Goal: Task Accomplishment & Management: Use online tool/utility

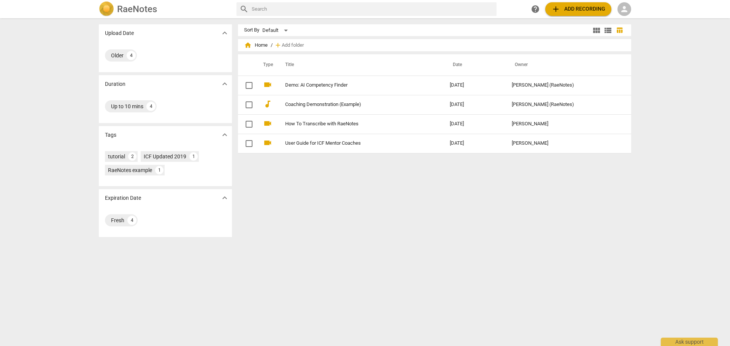
click at [581, 10] on span "add Add recording" at bounding box center [578, 9] width 54 height 9
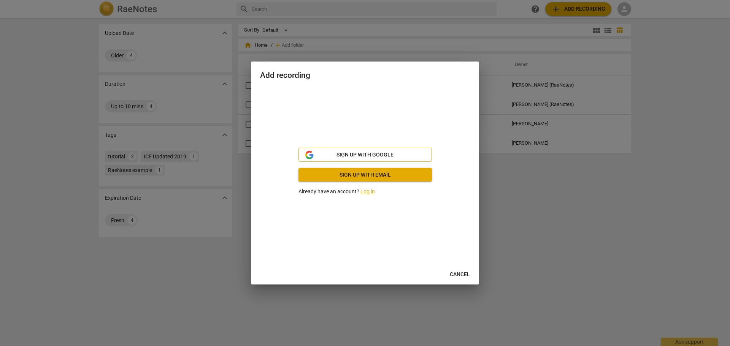
click at [367, 150] on button "Sign up with Google" at bounding box center [364, 155] width 133 height 14
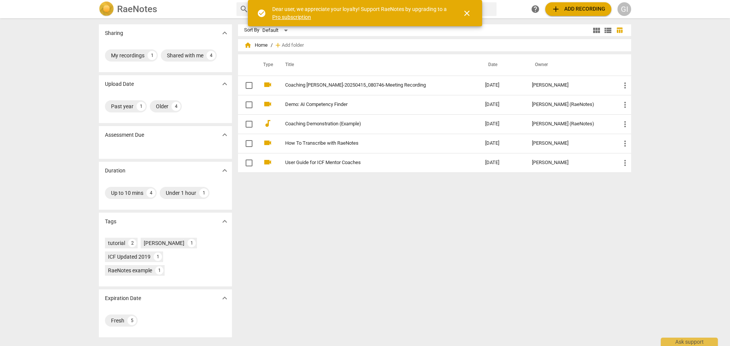
click at [574, 9] on span "add Add recording" at bounding box center [578, 9] width 54 height 9
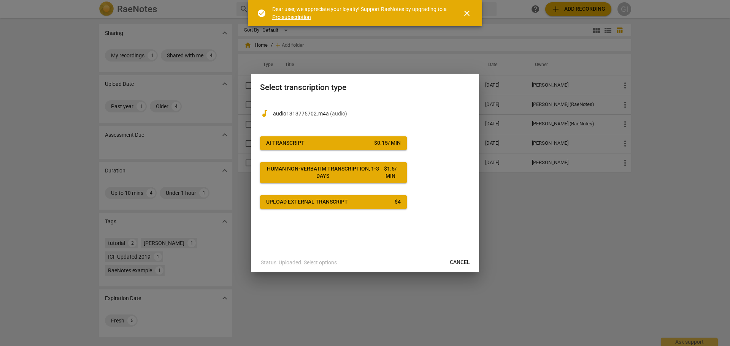
click at [366, 147] on button "AI Transcript $ 0.15 / min" at bounding box center [333, 143] width 147 height 14
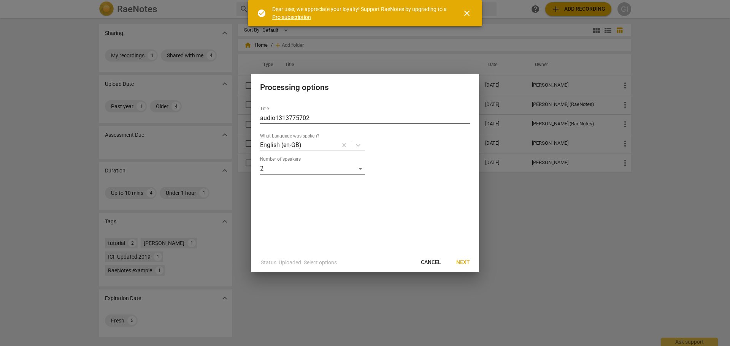
click at [317, 116] on input "audio1313775702" at bounding box center [365, 118] width 210 height 12
type input "Oral exam - [PERSON_NAME]"
click at [465, 260] on span "Next" at bounding box center [463, 263] width 14 height 8
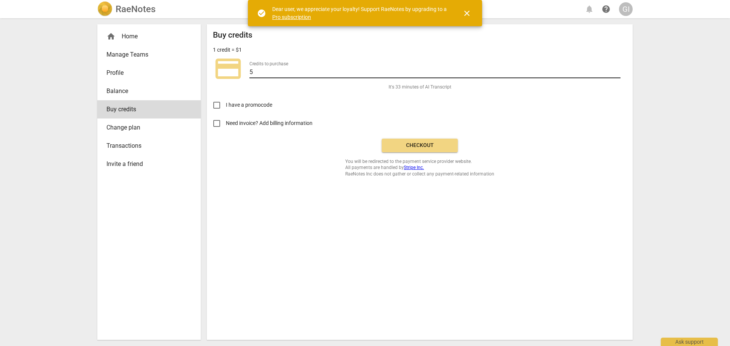
click at [319, 73] on input "5" at bounding box center [434, 72] width 371 height 11
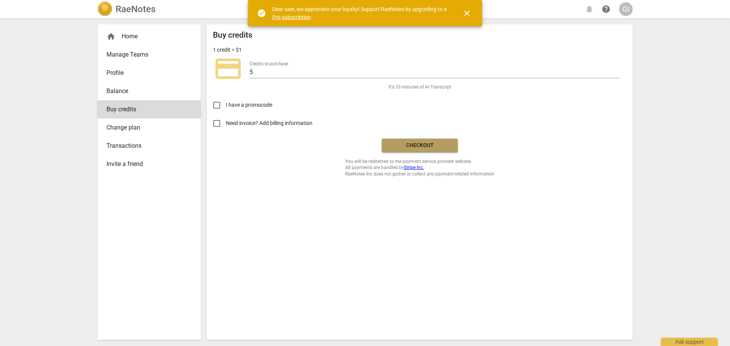
click at [399, 146] on span "Checkout" at bounding box center [420, 146] width 64 height 8
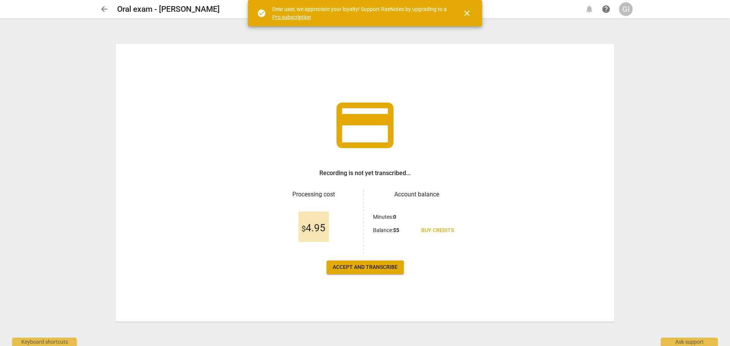
click at [379, 269] on span "Accept and transcribe" at bounding box center [364, 268] width 65 height 8
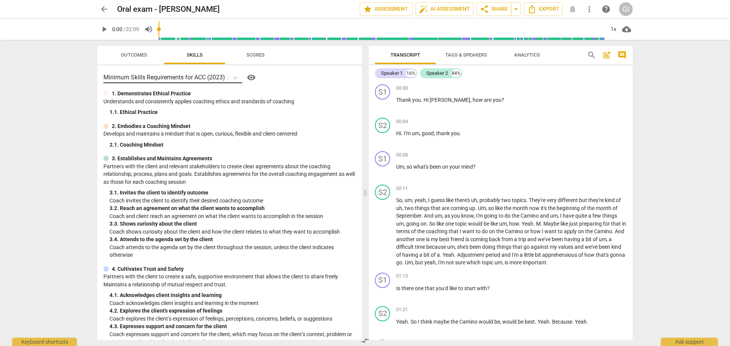
click at [227, 77] on input "text" at bounding box center [227, 77] width 2 height 7
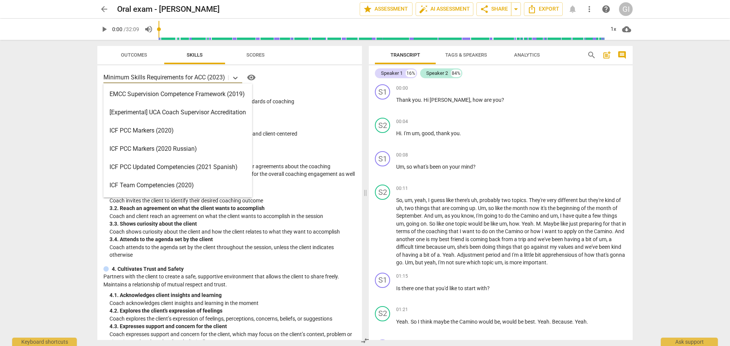
click at [192, 129] on div "ICF PCC Markers (2020)" at bounding box center [177, 131] width 149 height 18
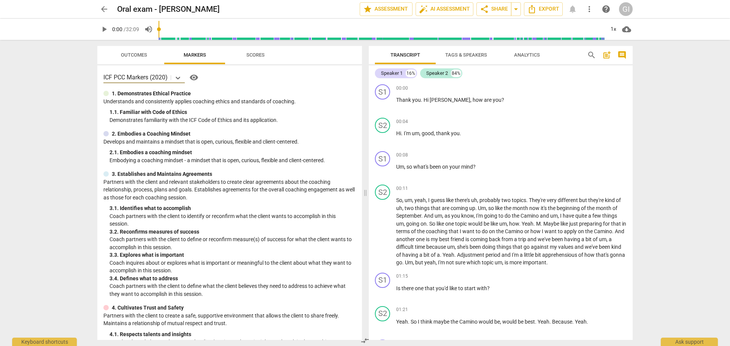
click at [261, 51] on span "Scores" at bounding box center [255, 55] width 36 height 10
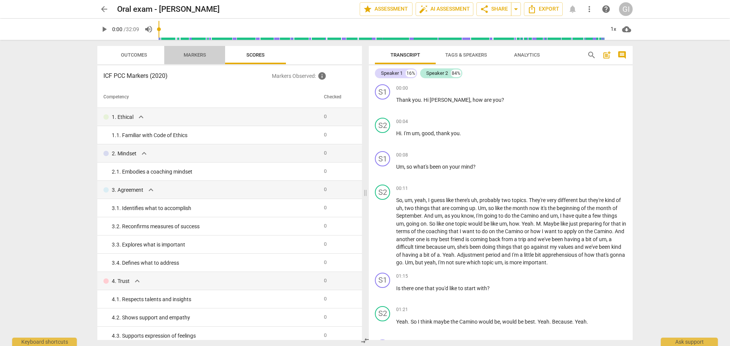
click at [204, 61] on button "Markers" at bounding box center [194, 55] width 61 height 18
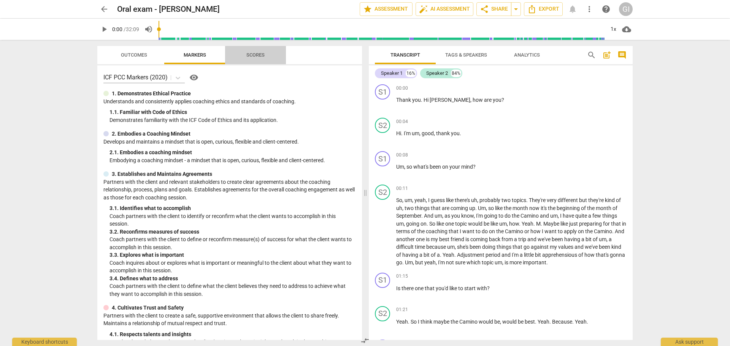
click at [255, 56] on span "Scores" at bounding box center [255, 55] width 18 height 6
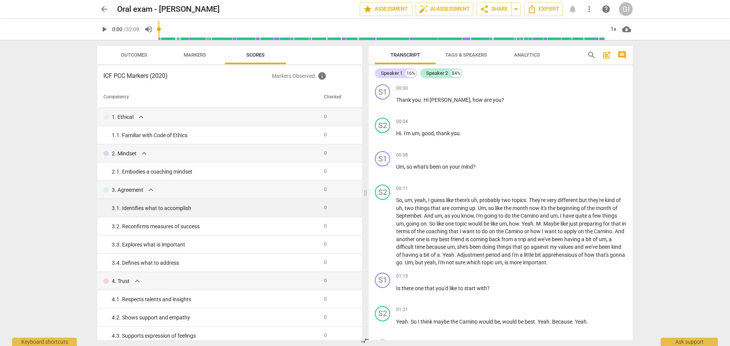
click at [277, 206] on div "3. 1. Identifies what to accomplish" at bounding box center [215, 208] width 206 height 8
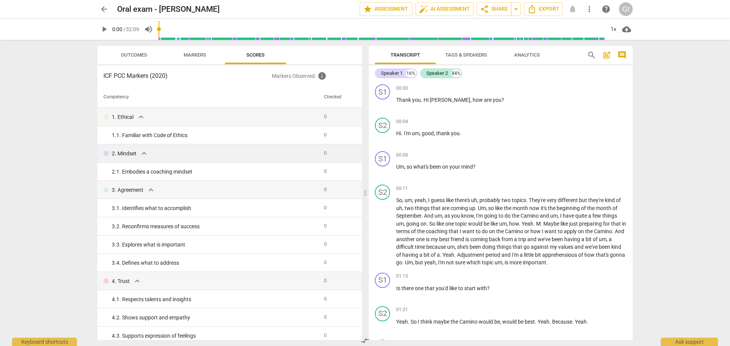
click at [309, 153] on div "2. Mindset expand_more" at bounding box center [210, 153] width 214 height 9
click at [136, 62] on button "Outcomes" at bounding box center [133, 55] width 61 height 18
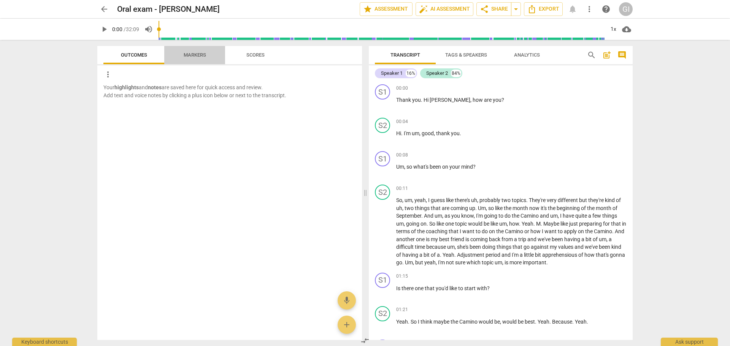
click at [170, 57] on span "Markers" at bounding box center [194, 55] width 61 height 10
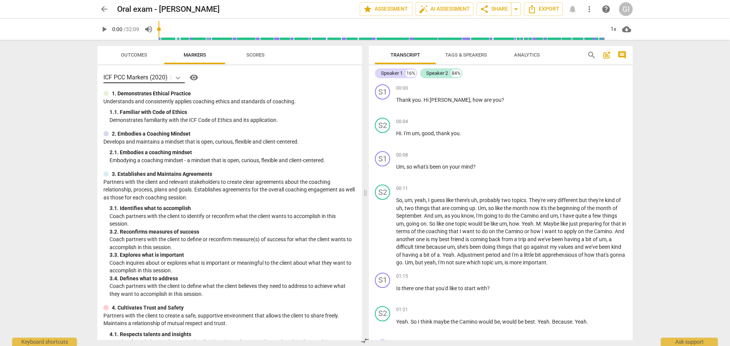
click at [180, 77] on icon at bounding box center [178, 78] width 8 height 8
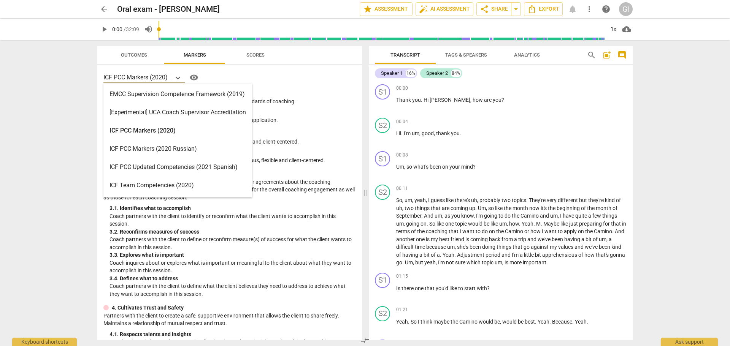
click at [161, 137] on div "ICF PCC Markers (2020)" at bounding box center [177, 131] width 149 height 18
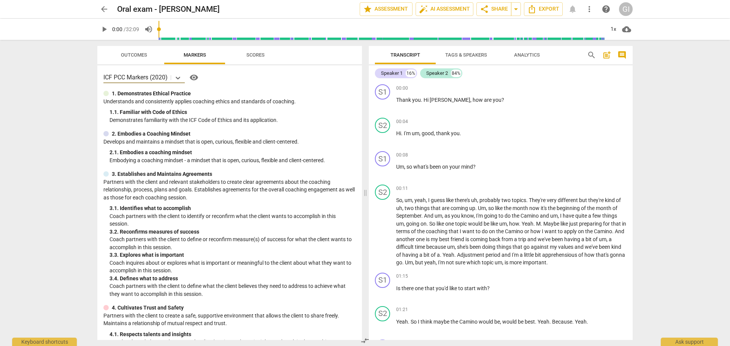
click at [101, 30] on span "play_arrow" at bounding box center [104, 29] width 9 height 9
click at [343, 30] on input "range" at bounding box center [382, 29] width 443 height 24
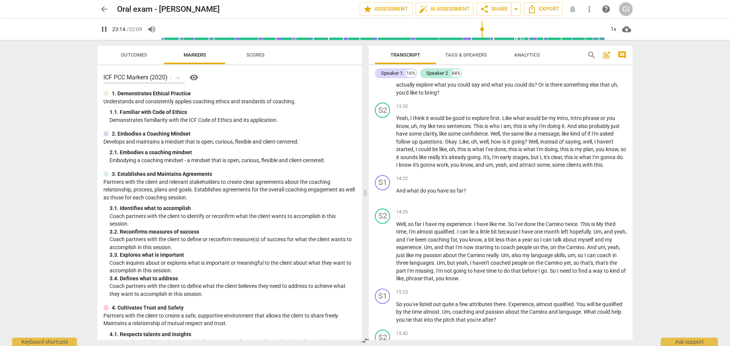
click at [481, 28] on input "range" at bounding box center [382, 29] width 443 height 24
click at [592, 34] on input "range" at bounding box center [382, 29] width 443 height 24
click at [106, 31] on span "pause" at bounding box center [104, 29] width 9 height 9
type input "1881"
click at [470, 50] on span "Tags & Speakers" at bounding box center [466, 55] width 60 height 10
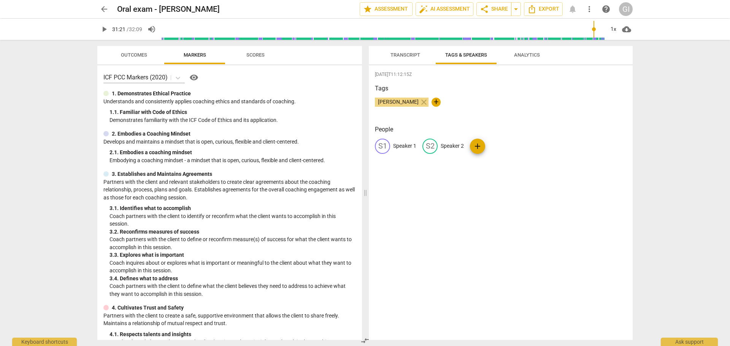
click at [524, 54] on span "Analytics" at bounding box center [527, 55] width 26 height 6
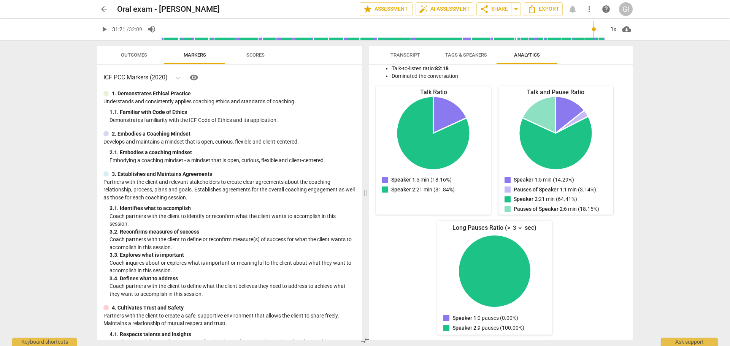
scroll to position [0, 0]
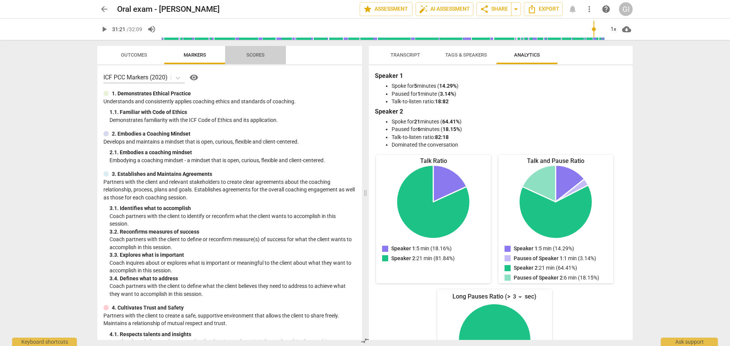
click at [252, 58] on span "Scores" at bounding box center [255, 55] width 36 height 10
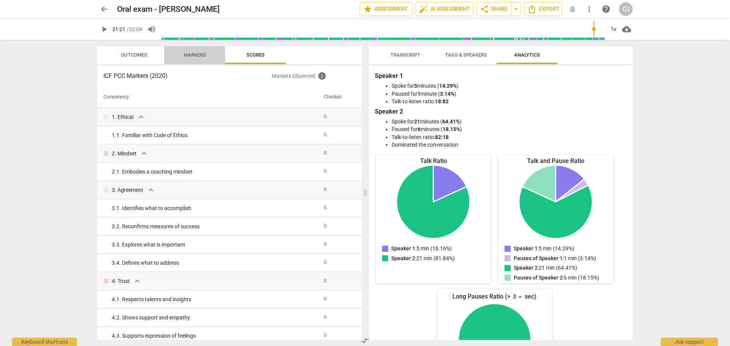
click at [199, 54] on span "Markers" at bounding box center [195, 55] width 22 height 6
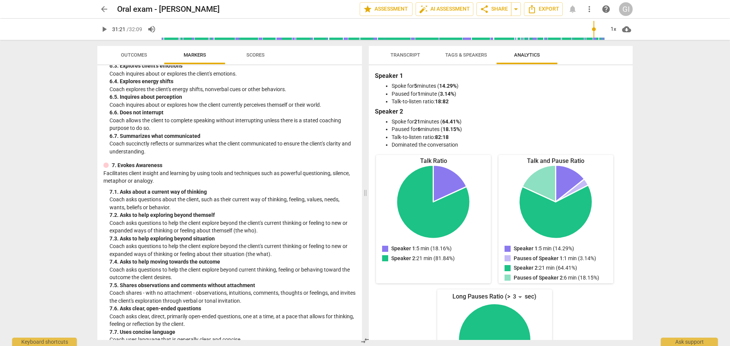
scroll to position [757, 0]
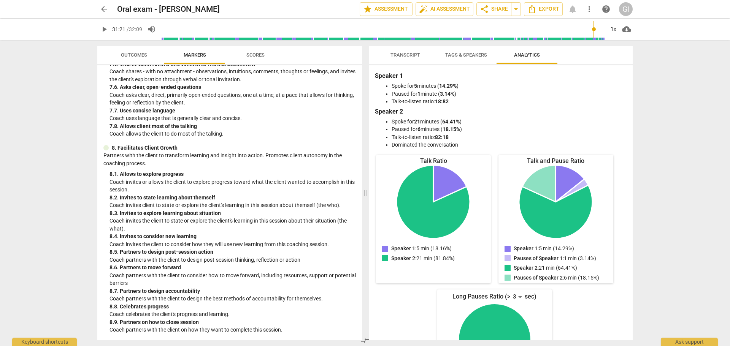
click at [123, 62] on button "Outcomes" at bounding box center [133, 55] width 61 height 18
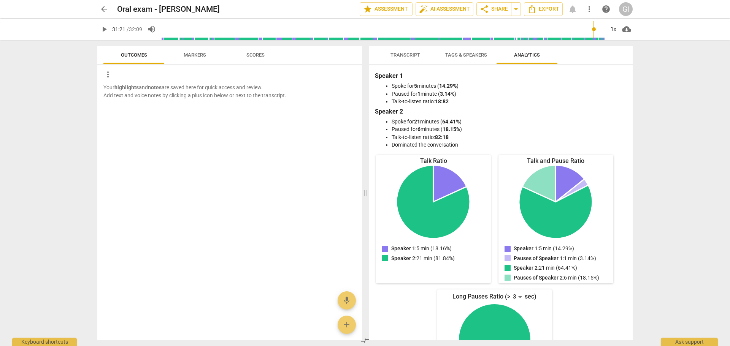
click at [110, 76] on span "more_vert" at bounding box center [107, 74] width 9 height 9
click at [193, 153] on div at bounding box center [365, 173] width 730 height 346
click at [256, 58] on span "Scores" at bounding box center [255, 55] width 36 height 10
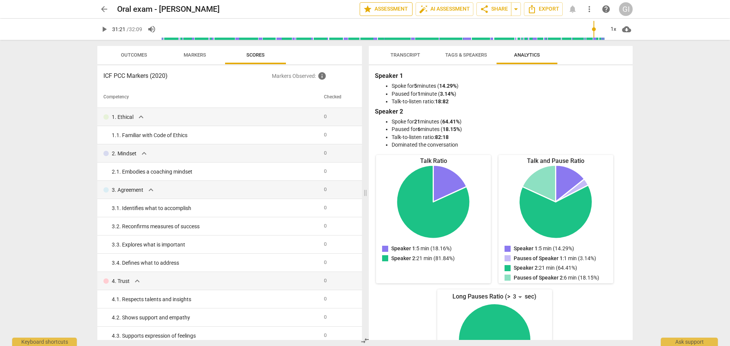
click at [377, 14] on button "star Assessment" at bounding box center [385, 9] width 53 height 14
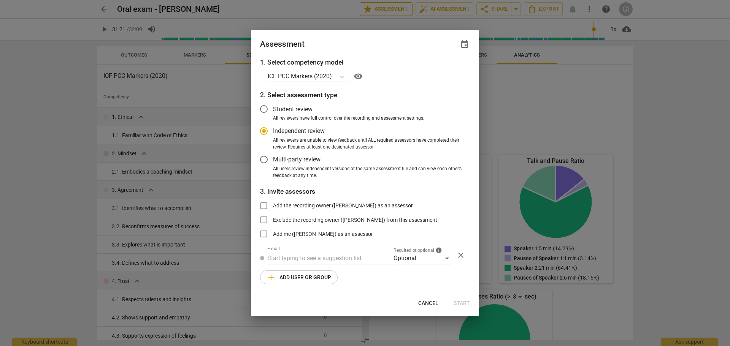
radio input "false"
click at [307, 118] on span "All reviewers have full control over the recording and assessment settings." at bounding box center [348, 118] width 151 height 7
click at [0, 0] on input "All reviewers have full control over the recording and assessment settings." at bounding box center [0, 0] width 0 height 0
drag, startPoint x: 460, startPoint y: 44, endPoint x: 535, endPoint y: 81, distance: 83.8
click at [535, 81] on div "Assessment event 1. Select competency model ICF PCC Markers (2020) visibility 2…" at bounding box center [365, 173] width 730 height 346
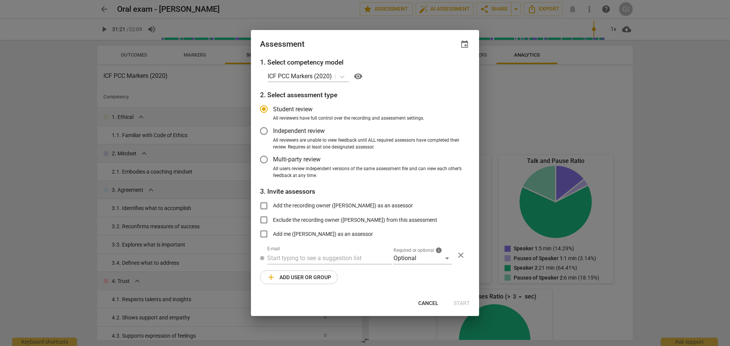
click at [535, 81] on div at bounding box center [365, 173] width 730 height 346
radio input "false"
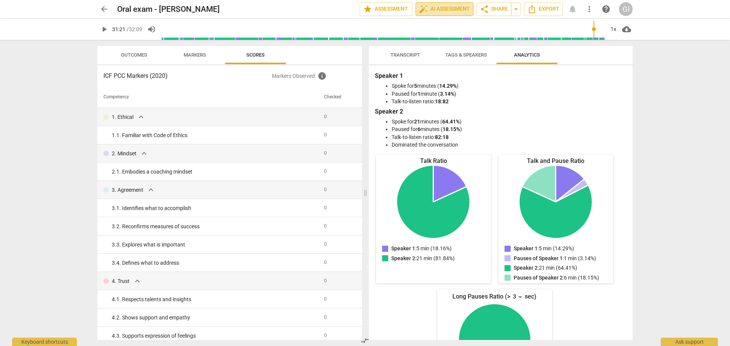
click at [458, 10] on span "auto_fix_high AI Assessment" at bounding box center [444, 9] width 51 height 9
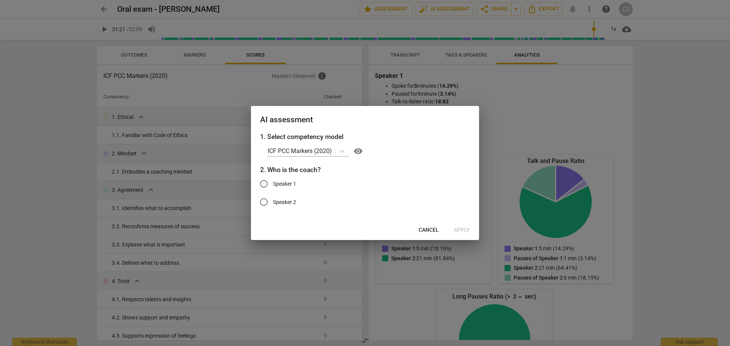
click at [288, 185] on span "Speaker 1" at bounding box center [284, 184] width 23 height 8
click at [273, 185] on input "Speaker 1" at bounding box center [264, 184] width 18 height 18
radio input "true"
click at [431, 232] on span "Cancel" at bounding box center [428, 230] width 20 height 8
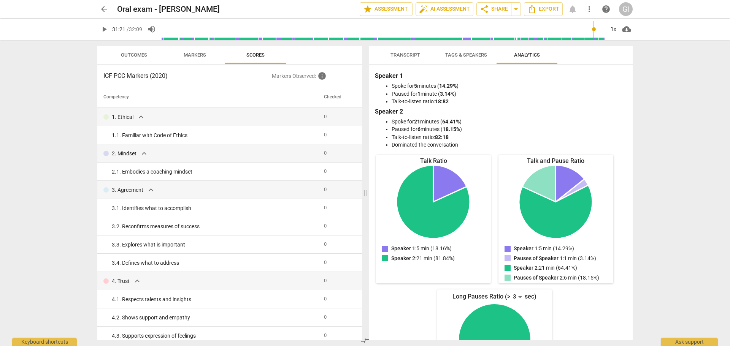
click at [410, 60] on span "Transcript" at bounding box center [405, 55] width 48 height 10
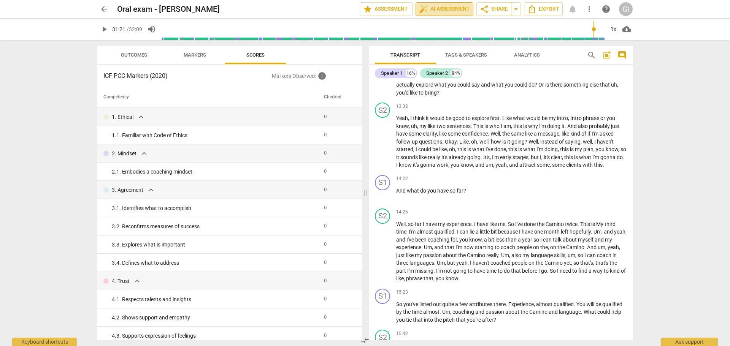
click at [448, 7] on span "auto_fix_high AI Assessment" at bounding box center [444, 9] width 51 height 9
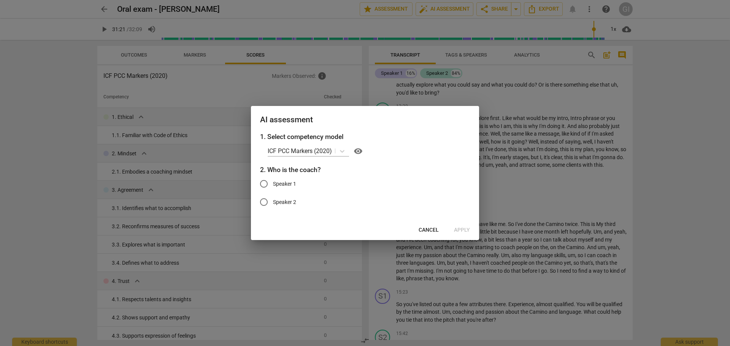
click at [290, 185] on span "Speaker 1" at bounding box center [284, 184] width 23 height 8
click at [273, 185] on input "Speaker 1" at bounding box center [264, 184] width 18 height 18
radio input "true"
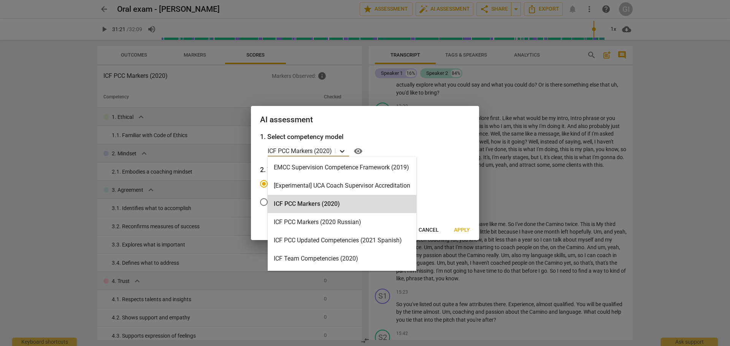
click at [342, 153] on icon at bounding box center [342, 151] width 8 height 8
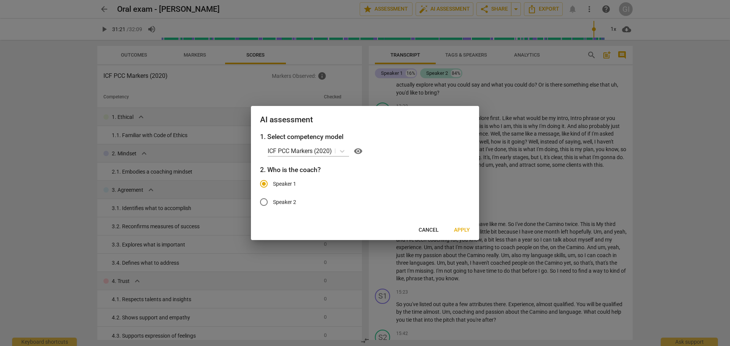
click at [462, 179] on label "Speaker 1" at bounding box center [359, 184] width 209 height 18
click at [273, 179] on input "Speaker 1" at bounding box center [264, 184] width 18 height 18
click at [463, 231] on span "Apply" at bounding box center [462, 230] width 16 height 8
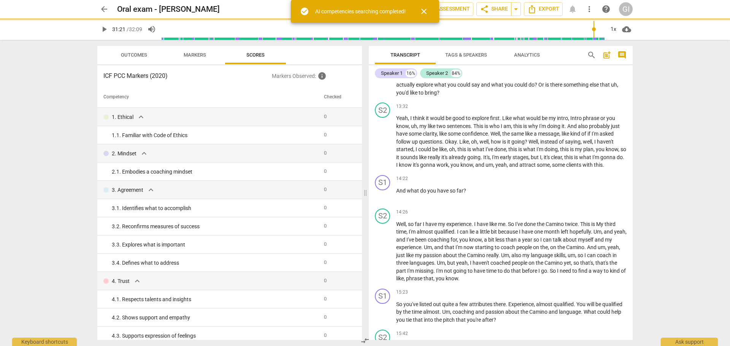
type input "1881"
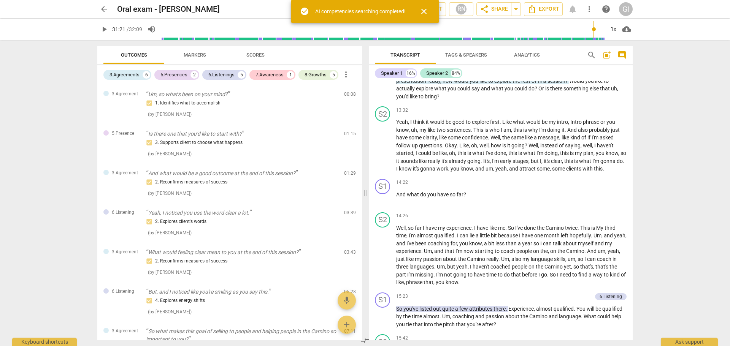
scroll to position [1515, 0]
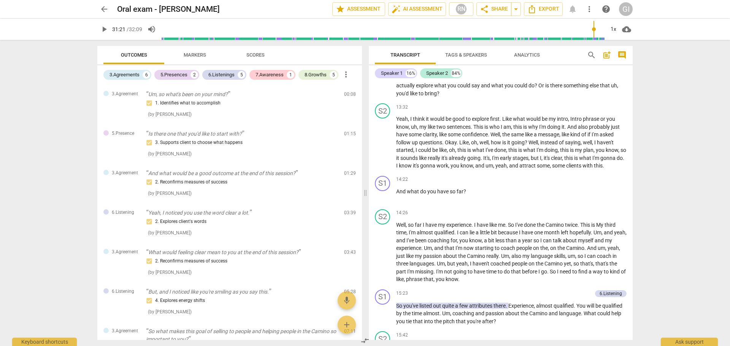
click at [260, 57] on span "Scores" at bounding box center [255, 55] width 18 height 6
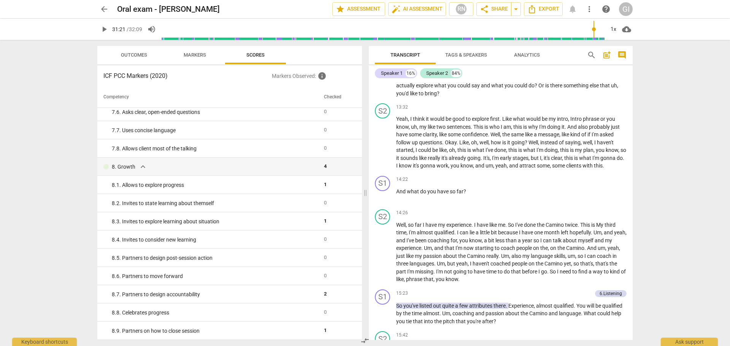
scroll to position [625, 0]
click at [195, 51] on span "Markers" at bounding box center [194, 55] width 41 height 10
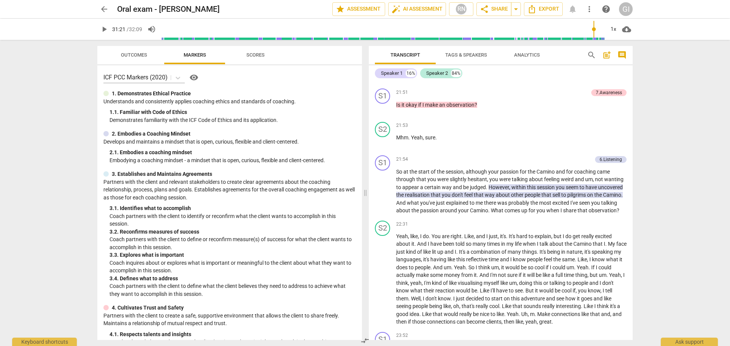
scroll to position [2369, 0]
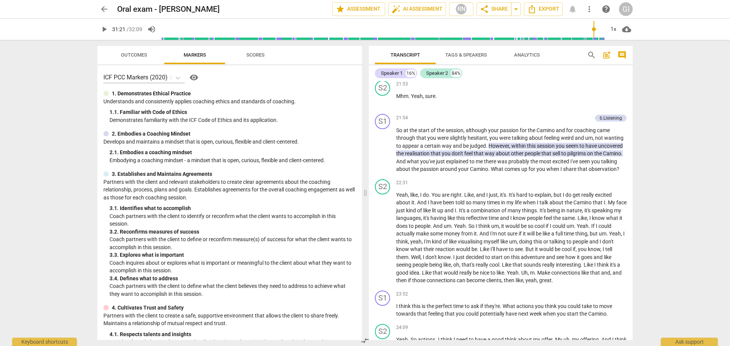
click at [526, 55] on span "Analytics" at bounding box center [527, 55] width 26 height 6
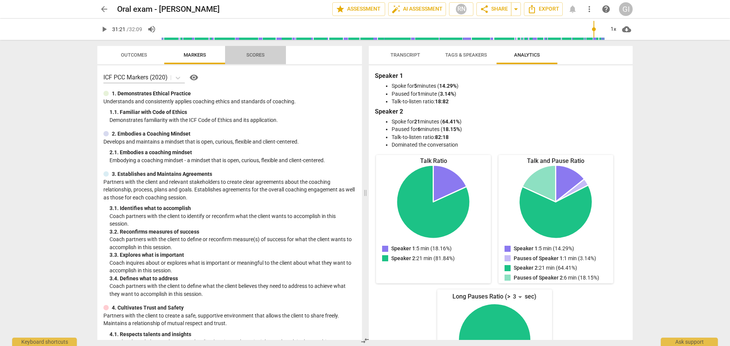
click at [258, 62] on button "Scores" at bounding box center [255, 55] width 61 height 18
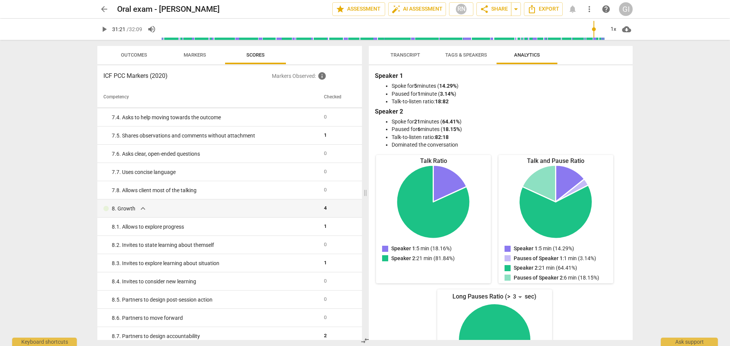
scroll to position [625, 0]
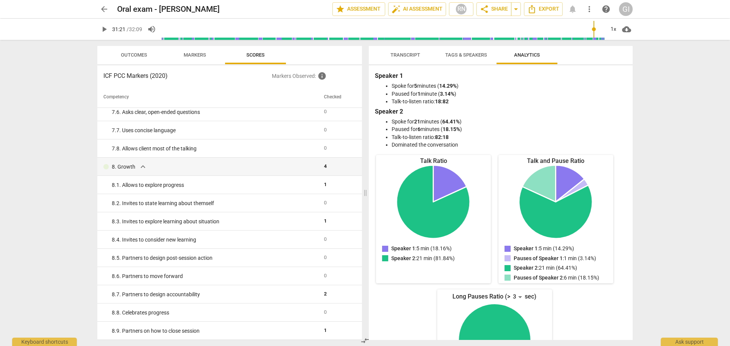
click at [62, 227] on div "arrow_back Oral exam - Lucie camino edit star Assessment auto_fix_high AI Asses…" at bounding box center [365, 173] width 730 height 346
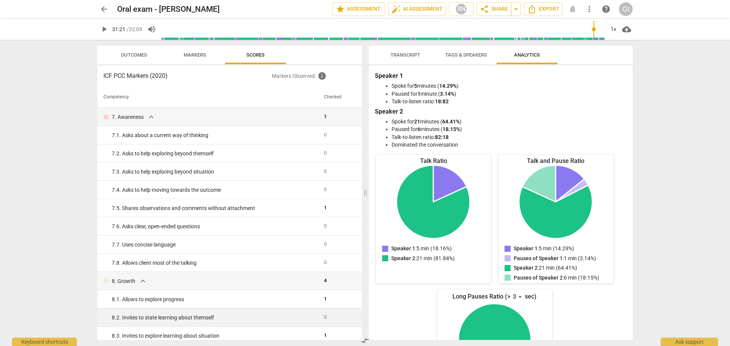
scroll to position [511, 0]
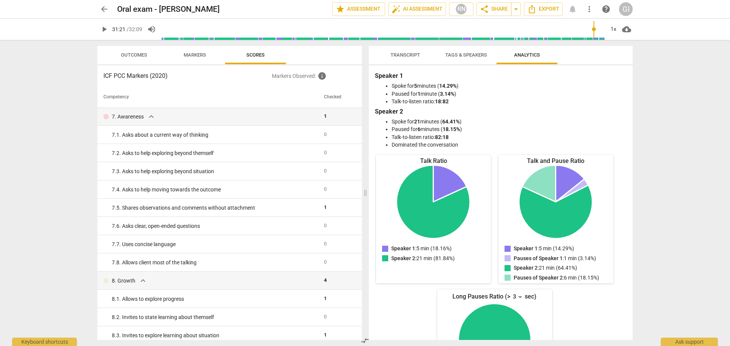
click at [44, 219] on div "arrow_back Oral exam - Lucie camino edit star Assessment auto_fix_high AI Asses…" at bounding box center [365, 173] width 730 height 346
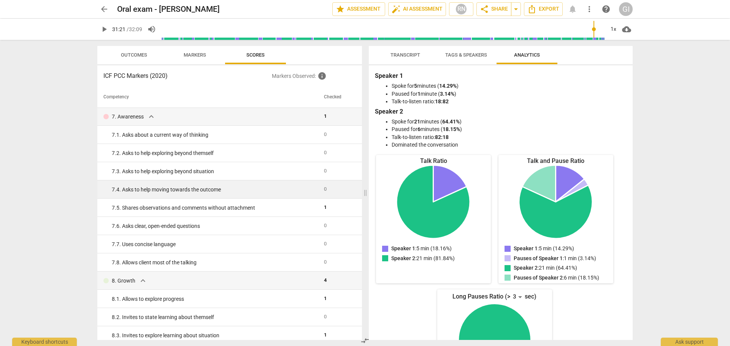
scroll to position [625, 0]
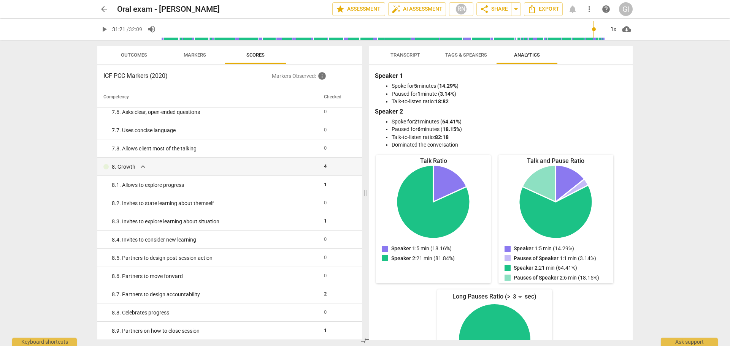
click at [17, 239] on div "arrow_back Oral exam - Lucie camino edit star Assessment auto_fix_high AI Asses…" at bounding box center [365, 173] width 730 height 346
